Goal: Task Accomplishment & Management: Manage account settings

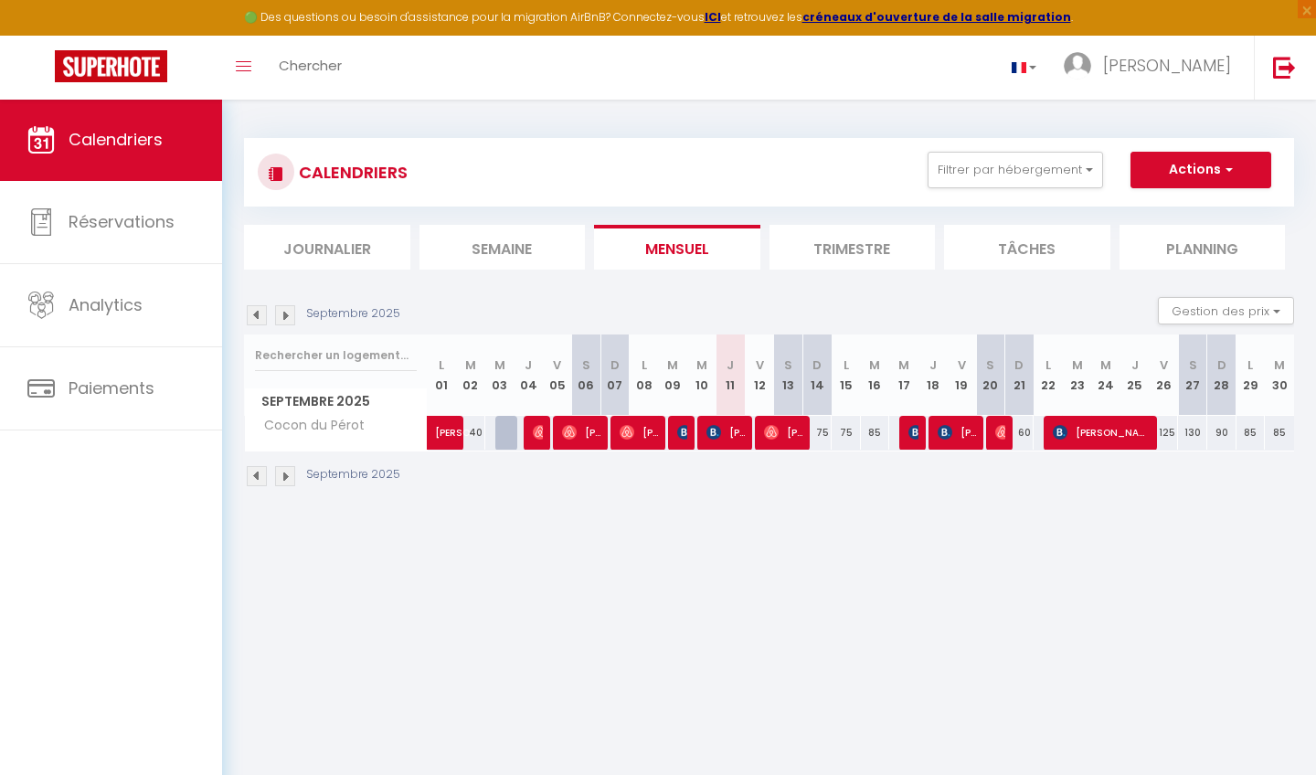
click at [717, 432] on img at bounding box center [714, 432] width 15 height 15
select select "OK"
select select "KO"
select select "0"
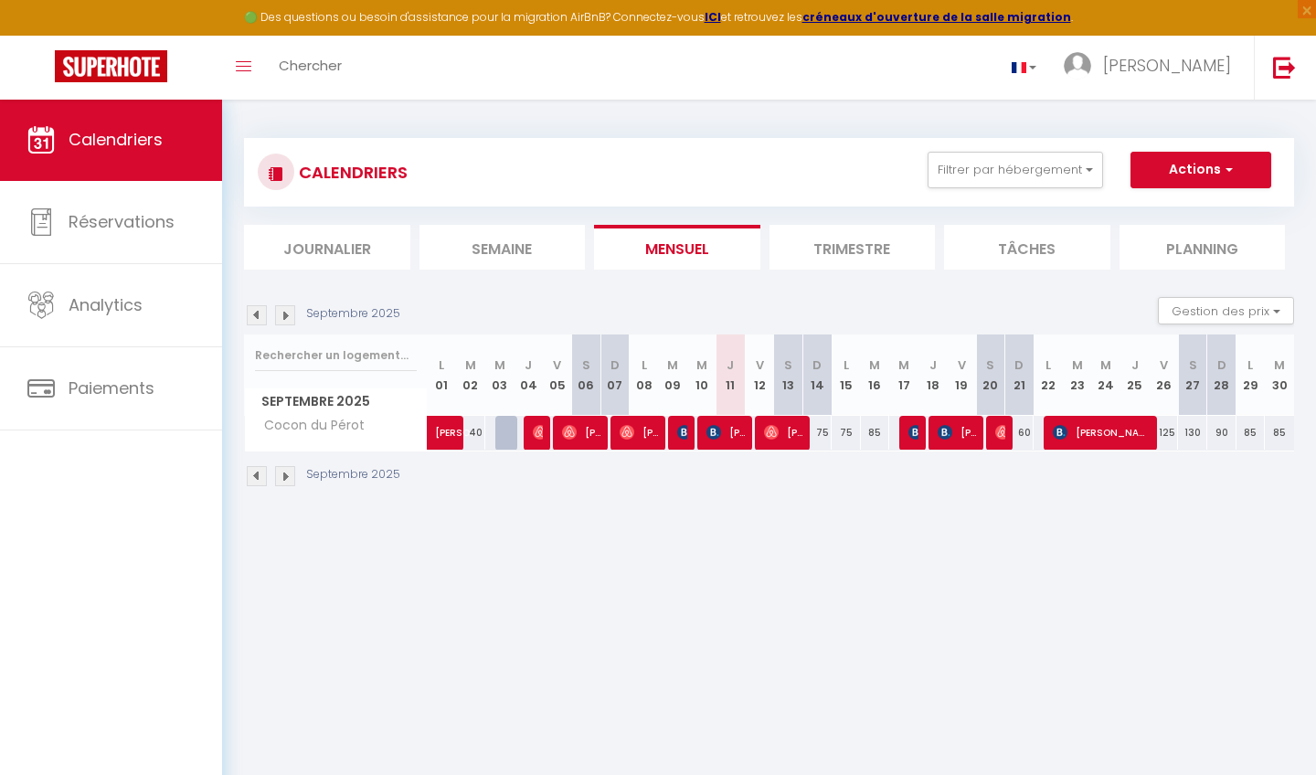
select select "1"
select select
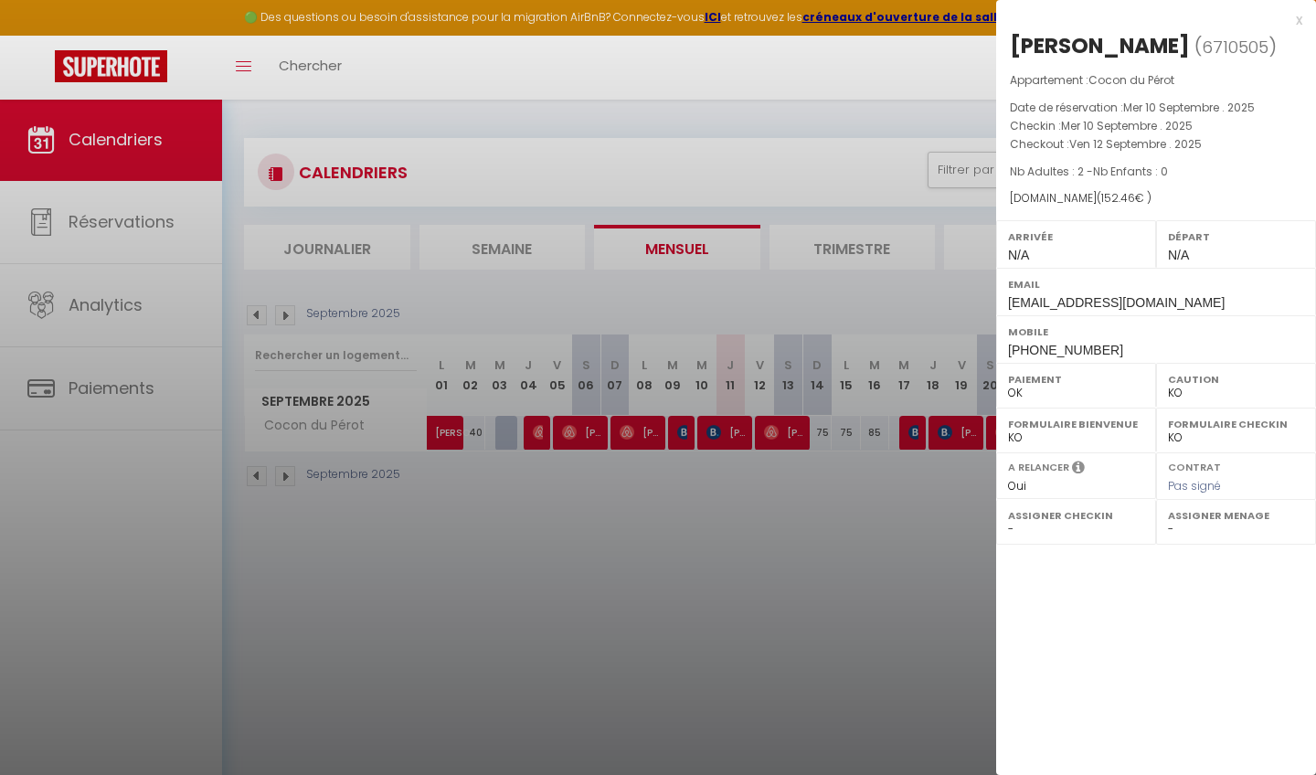
select select "49047"
click at [1302, 21] on div "x" at bounding box center [1149, 20] width 306 height 22
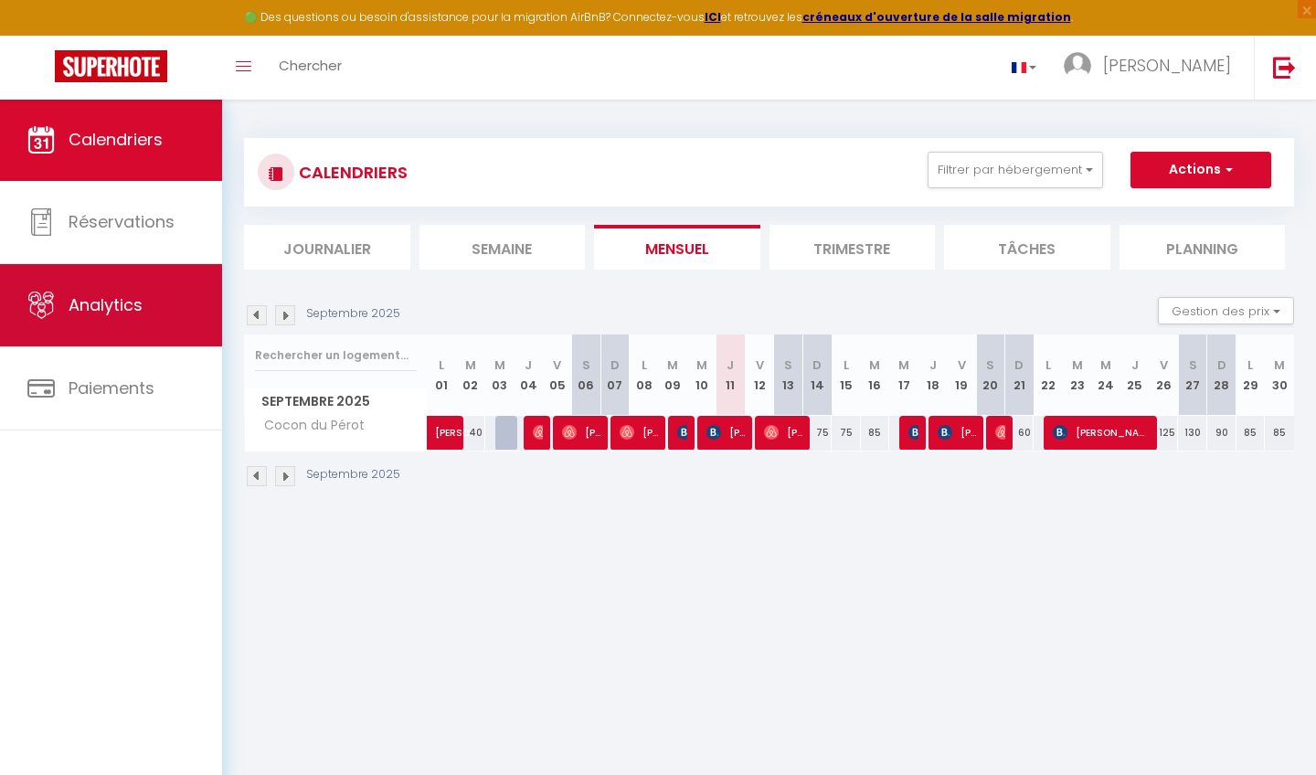
click at [128, 300] on span "Analytics" at bounding box center [106, 304] width 74 height 23
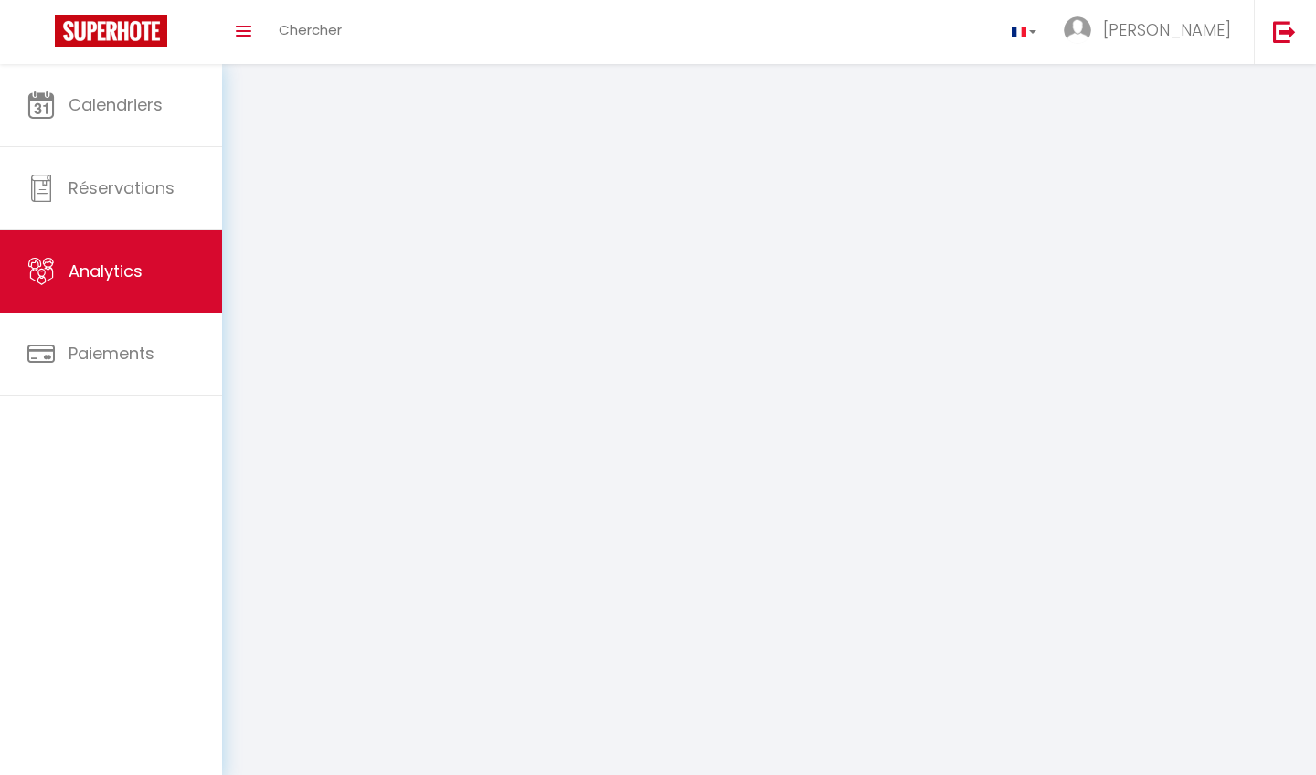
select select "2025"
select select "9"
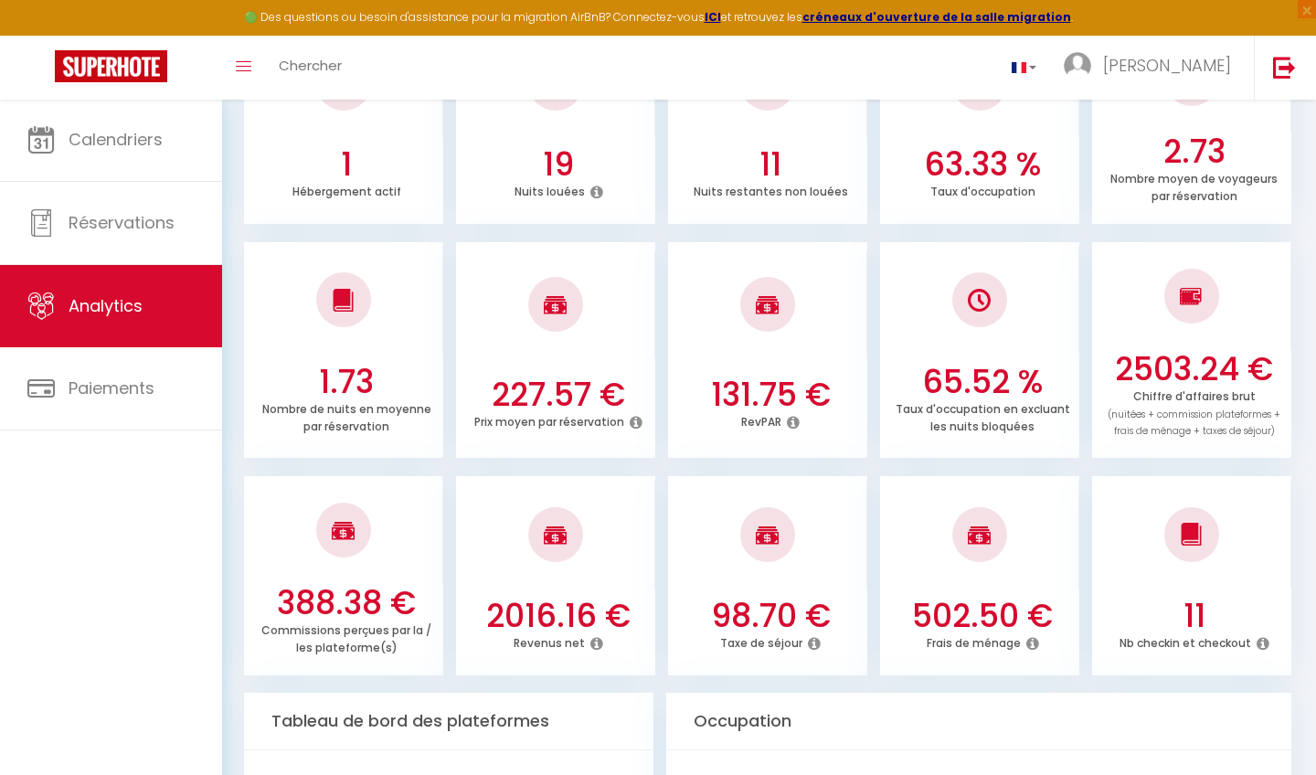
scroll to position [411, 0]
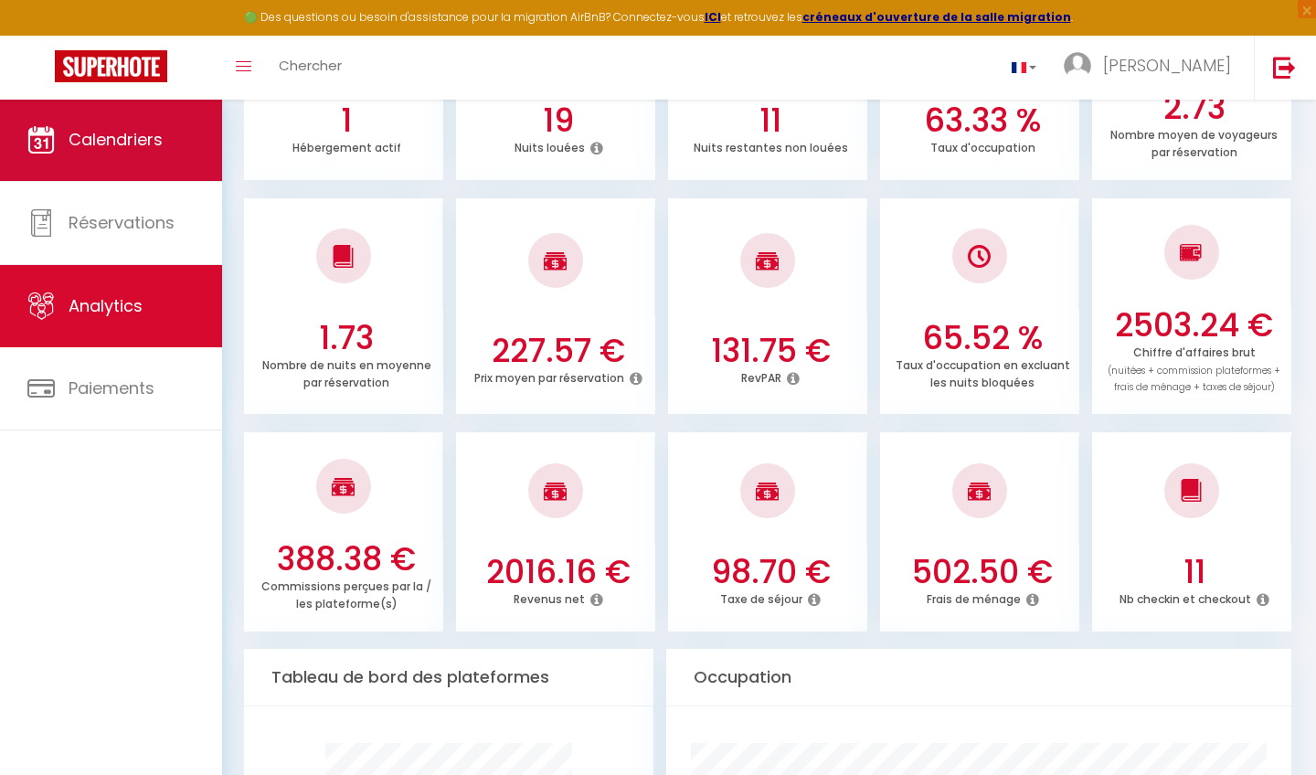
click at [150, 145] on span "Calendriers" at bounding box center [116, 139] width 94 height 23
